Goal: Information Seeking & Learning: Learn about a topic

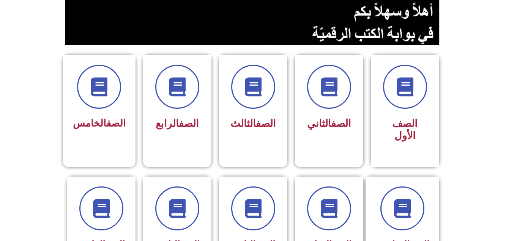
scroll to position [182, 0]
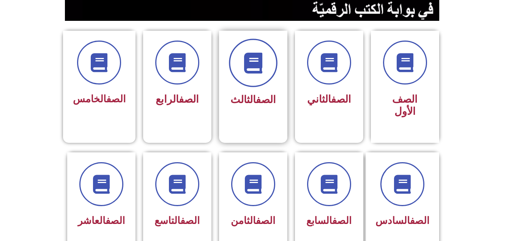
click at [252, 79] on span at bounding box center [253, 63] width 49 height 49
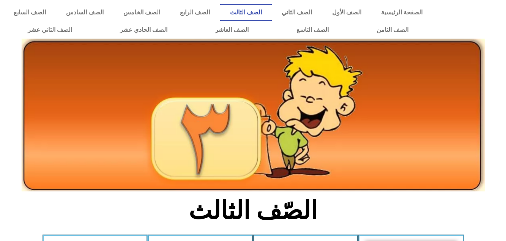
click at [11, 73] on icon at bounding box center [253, 84] width 506 height 30
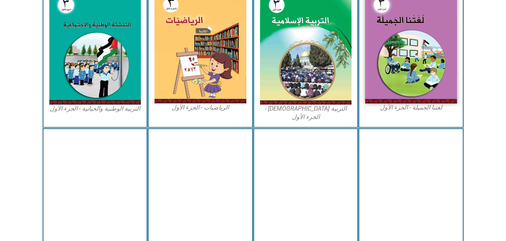
scroll to position [258, 0]
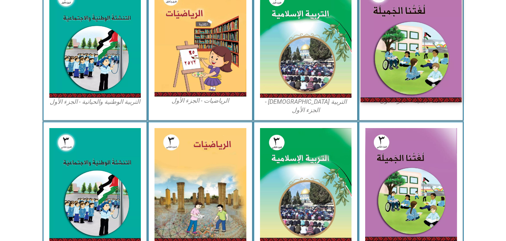
click at [423, 44] on img at bounding box center [411, 40] width 101 height 124
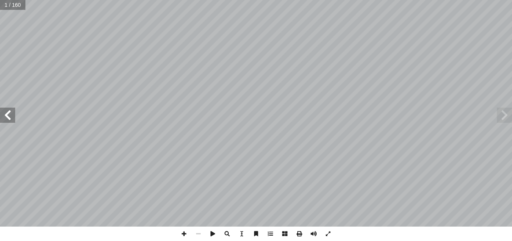
click at [505, 113] on span at bounding box center [504, 115] width 15 height 15
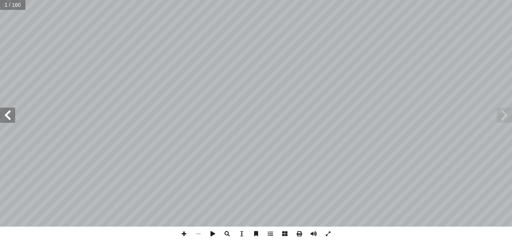
click at [505, 113] on span at bounding box center [504, 115] width 15 height 15
click at [13, 1] on input "text" at bounding box center [12, 5] width 25 height 10
type input "**"
click at [507, 115] on span at bounding box center [504, 115] width 15 height 15
click at [184, 233] on span at bounding box center [184, 234] width 14 height 14
